Goal: Transaction & Acquisition: Purchase product/service

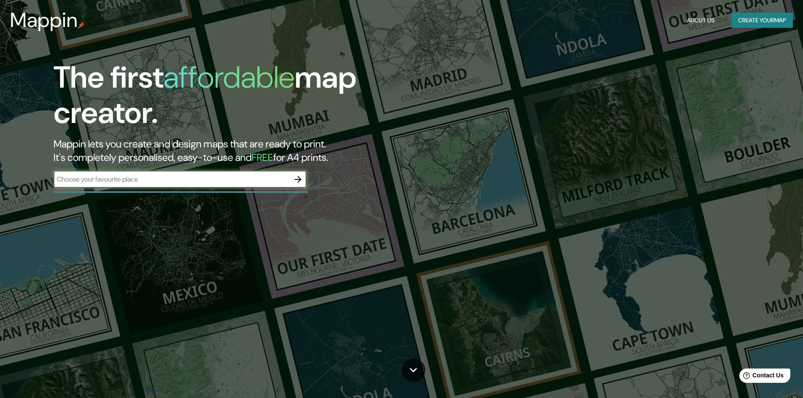
click at [297, 178] on icon "button" at bounding box center [298, 179] width 10 height 10
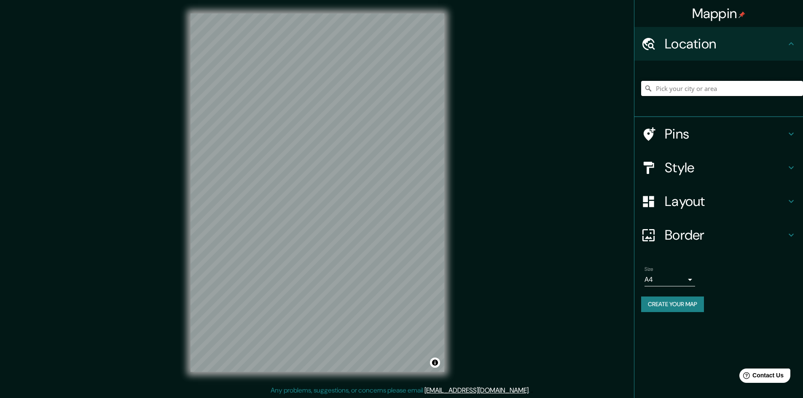
click at [694, 88] on input "Pick your city or area" at bounding box center [722, 88] width 162 height 15
type input "Chupaca, Departamento de Junín, Perú"
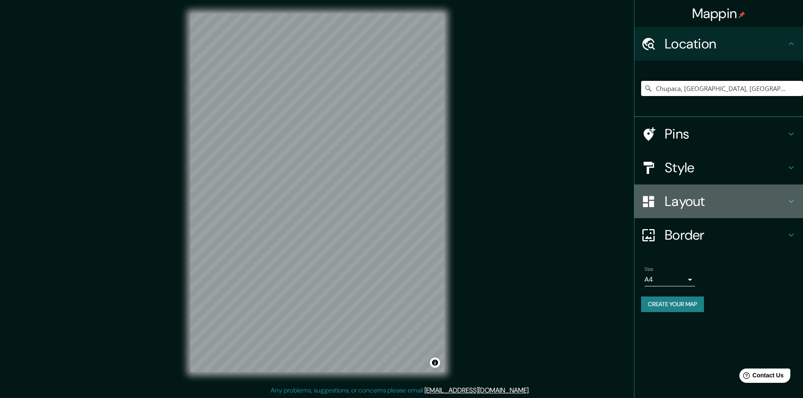
click at [783, 206] on h4 "Layout" at bounding box center [724, 201] width 121 height 17
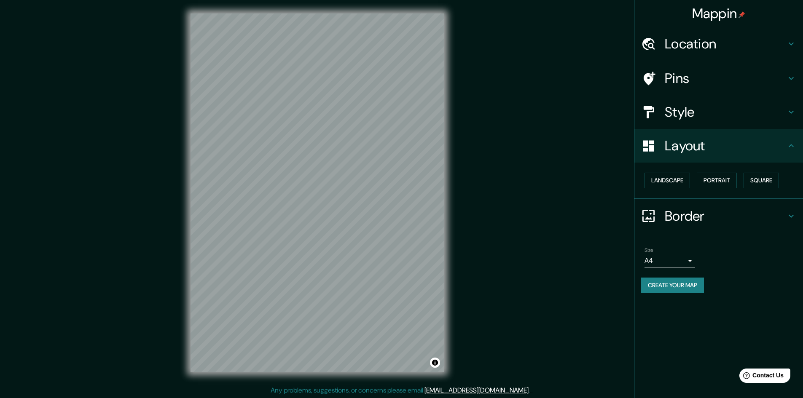
click at [788, 121] on div "Style" at bounding box center [718, 112] width 169 height 34
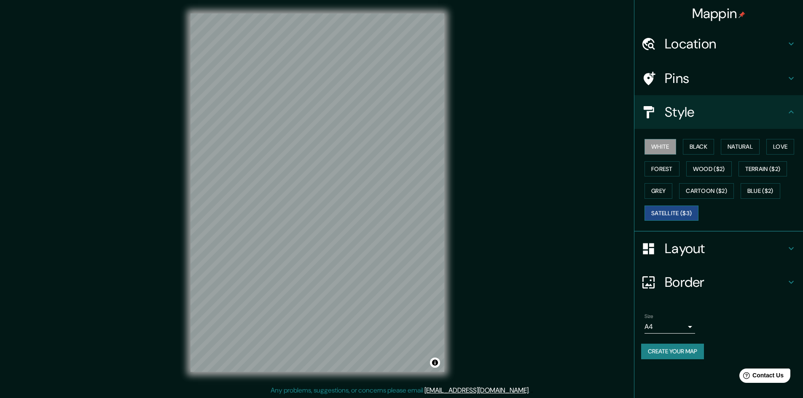
click at [692, 211] on button "Satellite ($3)" at bounding box center [671, 214] width 54 height 16
click at [772, 188] on button "Blue ($2)" at bounding box center [760, 191] width 40 height 16
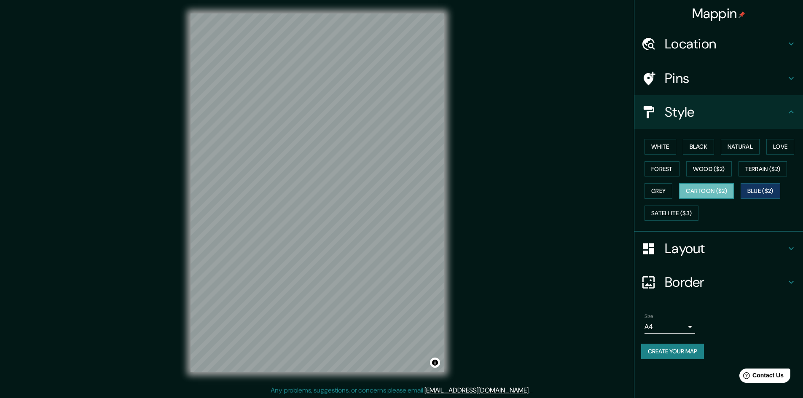
click at [725, 190] on button "Cartoon ($2)" at bounding box center [706, 191] width 55 height 16
click at [665, 193] on button "Grey" at bounding box center [658, 191] width 28 height 16
click at [700, 193] on button "Cartoon ($2)" at bounding box center [706, 191] width 55 height 16
click at [752, 173] on button "Terrain ($2)" at bounding box center [762, 169] width 49 height 16
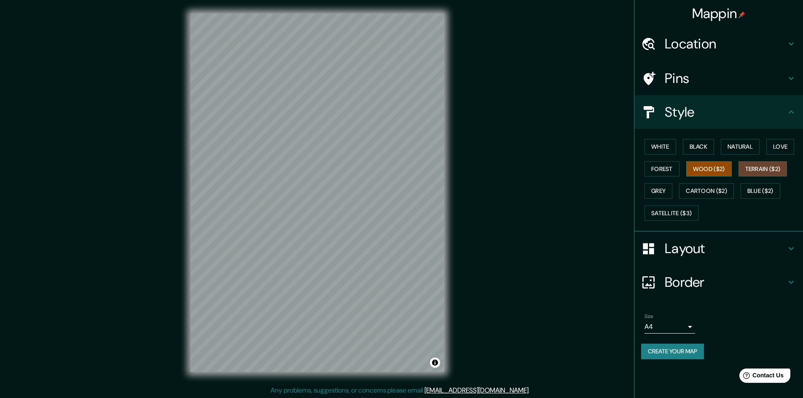
click at [714, 171] on button "Wood ($2)" at bounding box center [708, 169] width 45 height 16
click at [667, 172] on button "Forest" at bounding box center [661, 169] width 35 height 16
click at [782, 150] on button "Love" at bounding box center [780, 147] width 28 height 16
click at [738, 148] on button "Natural" at bounding box center [739, 147] width 39 height 16
click at [705, 148] on button "Black" at bounding box center [698, 147] width 32 height 16
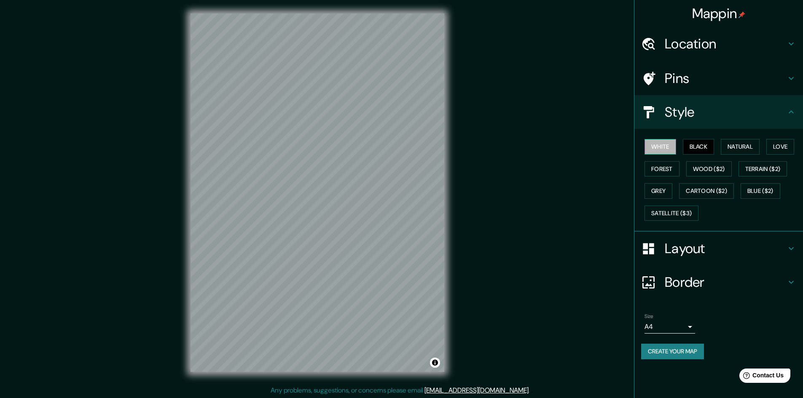
click at [670, 146] on button "White" at bounding box center [660, 147] width 32 height 16
click at [709, 146] on button "Black" at bounding box center [698, 147] width 32 height 16
click at [671, 146] on button "White" at bounding box center [660, 147] width 32 height 16
click at [661, 348] on button "Create your map" at bounding box center [672, 352] width 63 height 16
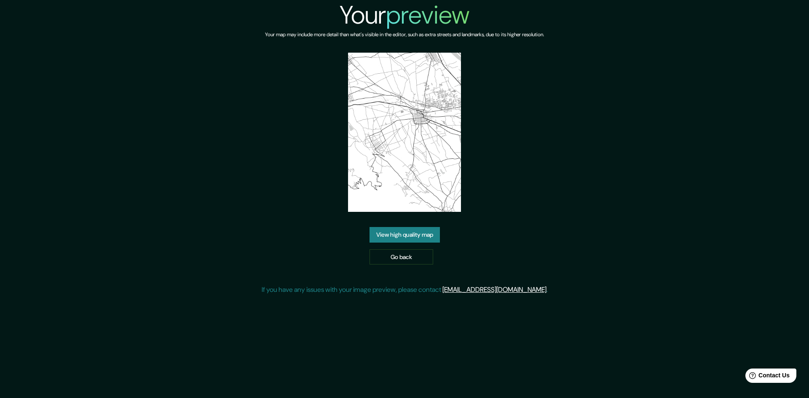
click at [412, 238] on link "View high quality map" at bounding box center [404, 235] width 70 height 16
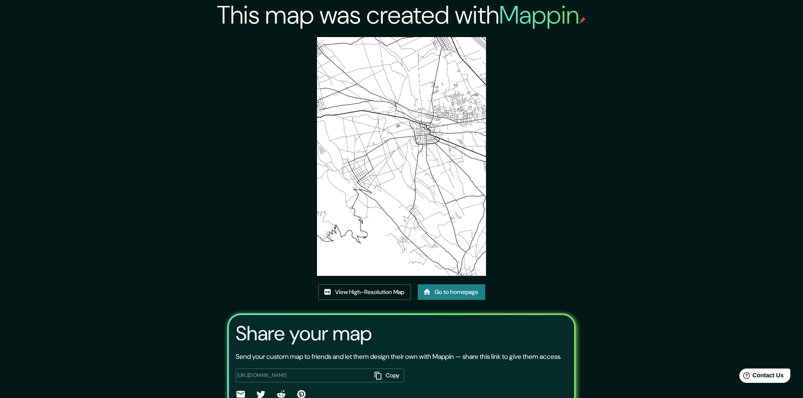
click at [391, 292] on link "View High-Resolution Map" at bounding box center [364, 292] width 93 height 16
